Goal: Find specific page/section: Find specific page/section

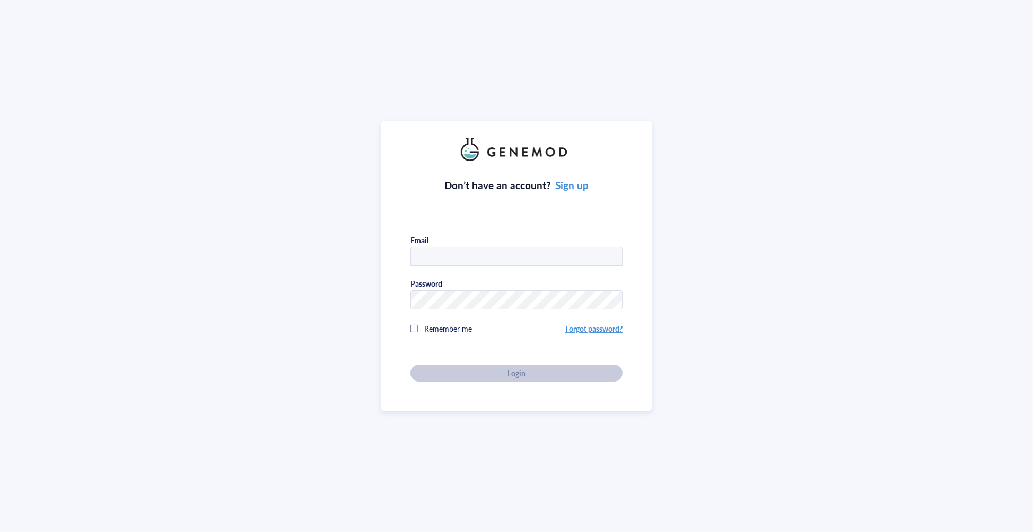
type input "[EMAIL_ADDRESS][DOMAIN_NAME]"
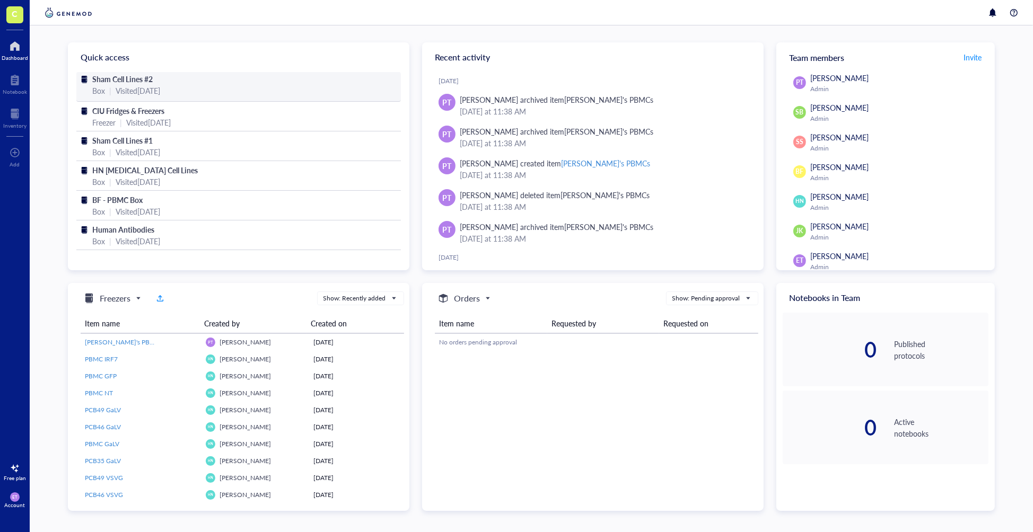
click at [196, 90] on div "Box | Visited [DATE]" at bounding box center [238, 91] width 293 height 12
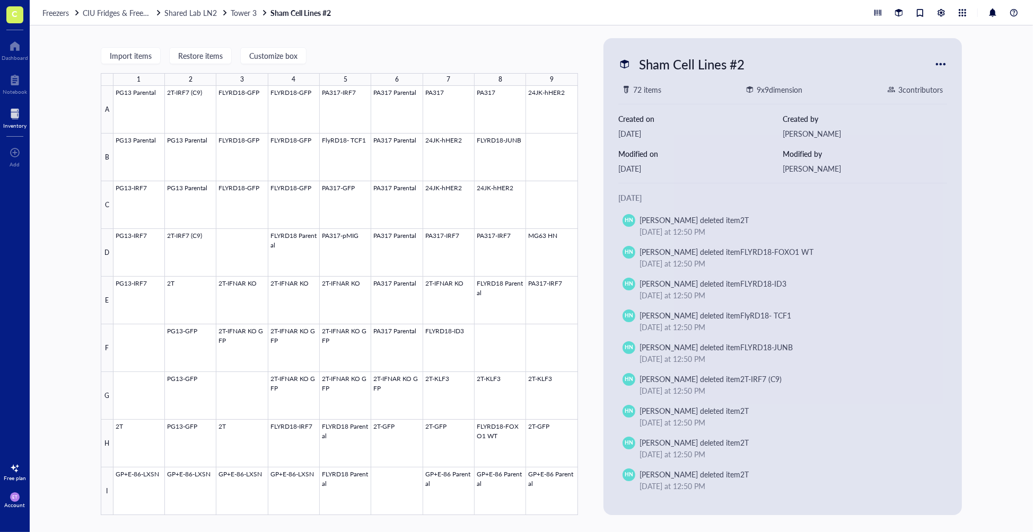
click at [1001, 147] on div "Import items Restore items Customize box 1 2 3 4 5 6 7 8 9 A B C D E F G H I PG…" at bounding box center [531, 278] width 1003 height 507
click at [942, 62] on div at bounding box center [940, 64] width 17 height 17
click at [992, 287] on div "Import items Restore items Customize box 1 2 3 4 5 6 7 8 9 A B C D E F G H I PG…" at bounding box center [531, 278] width 1003 height 507
click at [7, 76] on div at bounding box center [15, 80] width 24 height 17
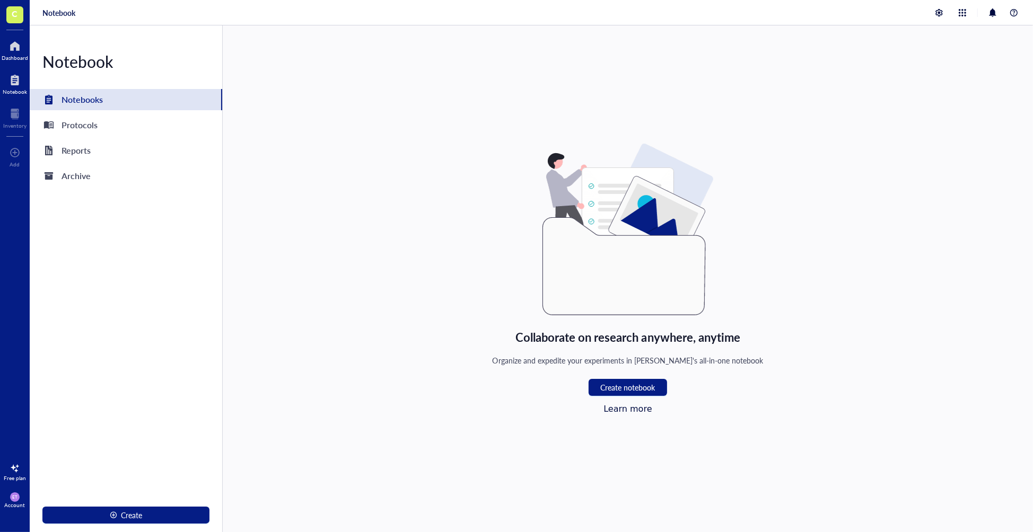
click at [18, 56] on div "Dashboard" at bounding box center [15, 58] width 27 height 6
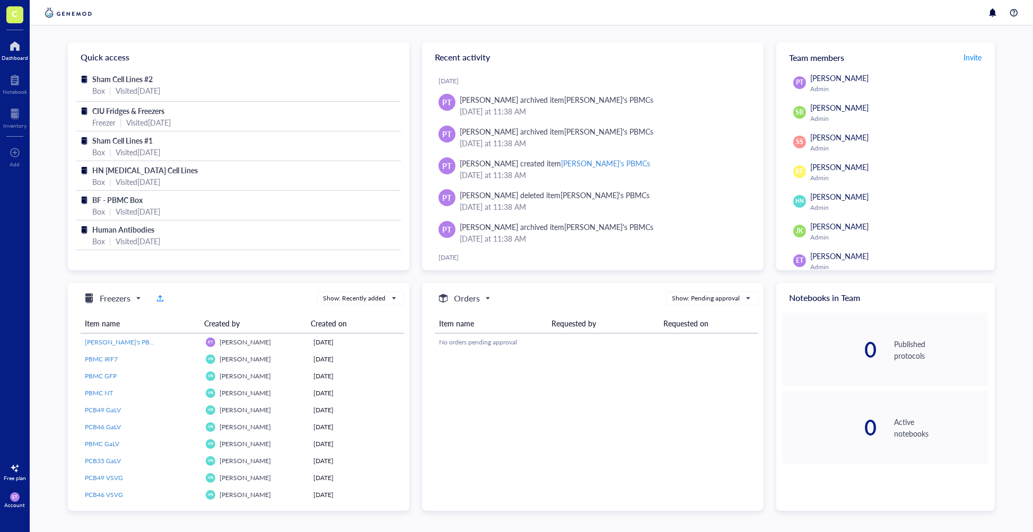
click at [415, 65] on div "Quick access Sham Cell Lines #2 Box | Visited 2 months ago CIU Fridges & Freeze…" at bounding box center [531, 276] width 927 height 469
click at [718, 11] on div at bounding box center [531, 12] width 1003 height 25
